Goal: Information Seeking & Learning: Understand process/instructions

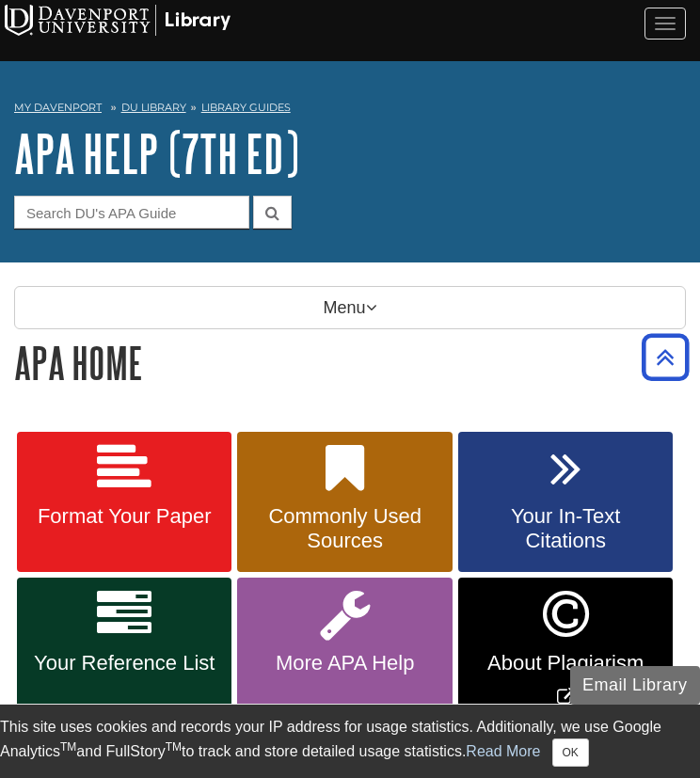
scroll to position [211, 0]
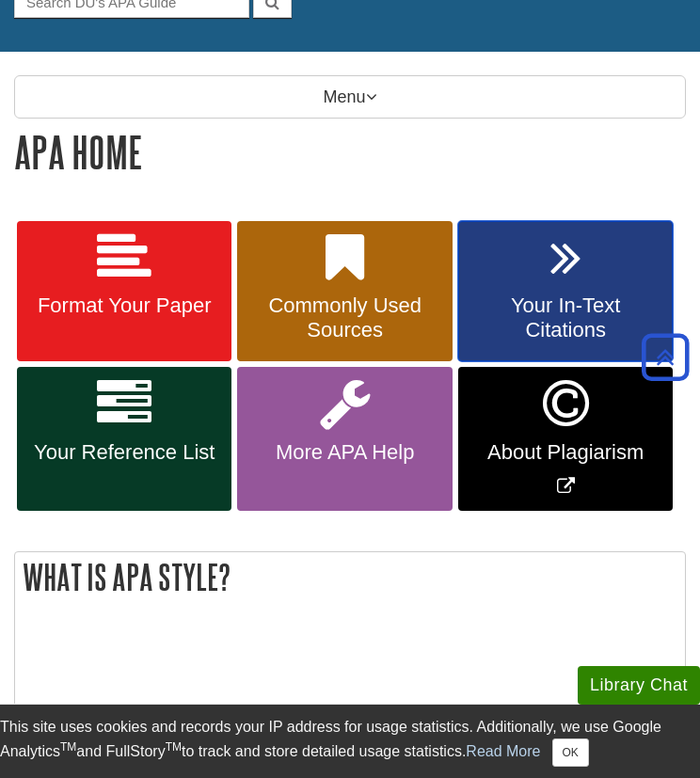
click at [593, 259] on link "Your In-Text Citations" at bounding box center [565, 291] width 215 height 141
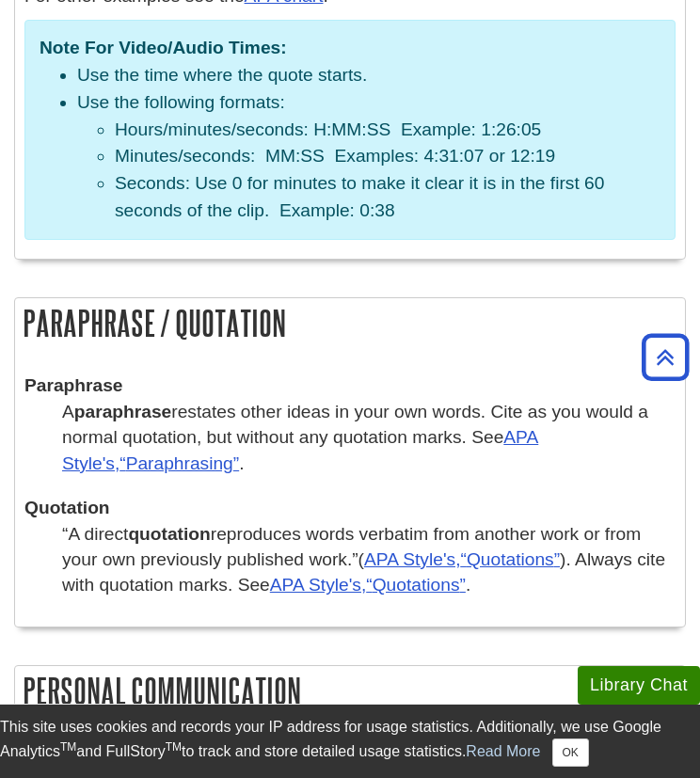
scroll to position [3830, 0]
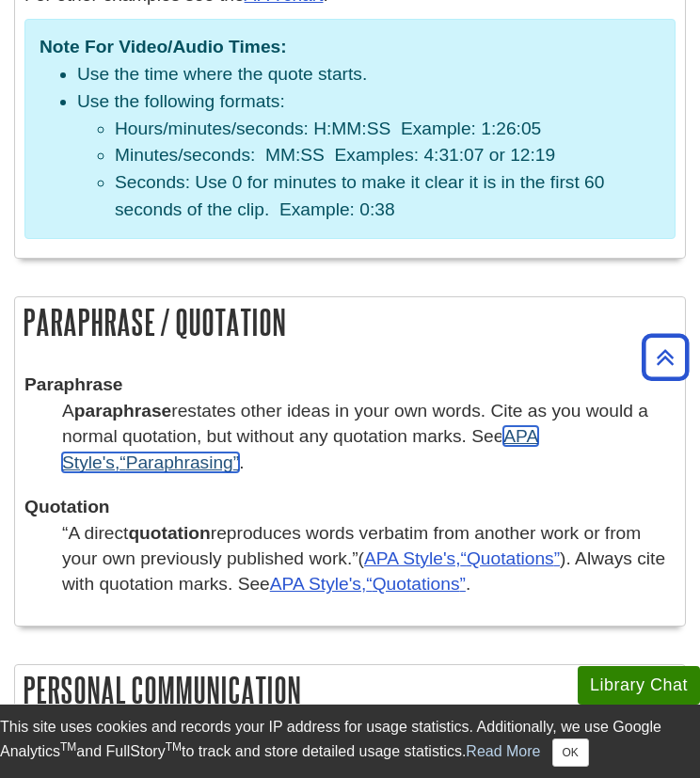
click at [538, 426] on link "APA Style's, Paraphrasing" at bounding box center [300, 448] width 476 height 45
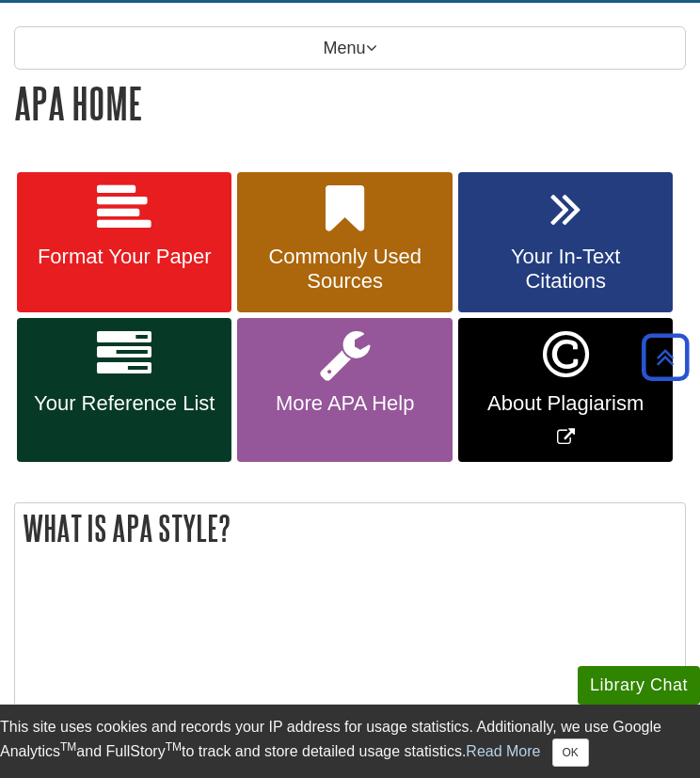
scroll to position [250, 0]
